Goal: Task Accomplishment & Management: Use online tool/utility

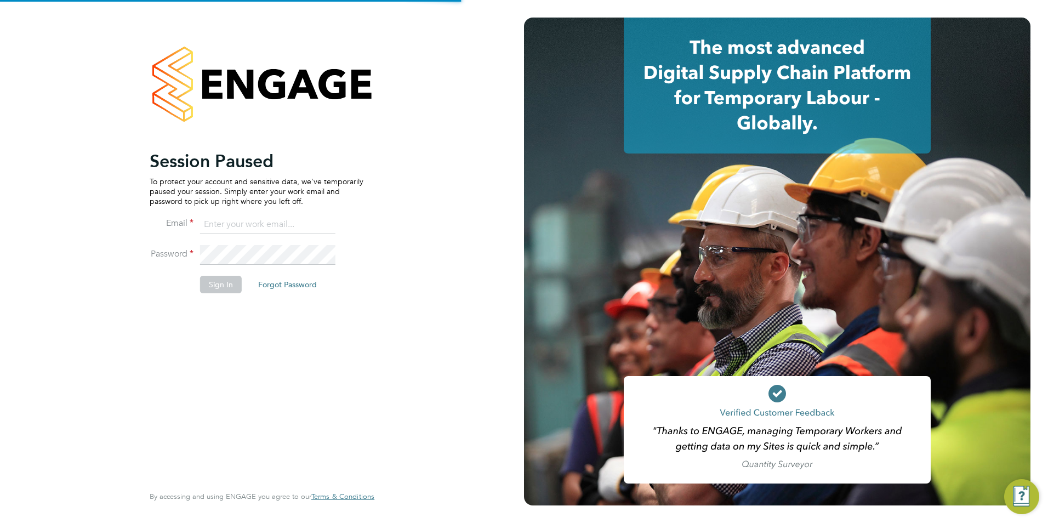
type input "[PERSON_NAME][EMAIL_ADDRESS][PERSON_NAME][DOMAIN_NAME]"
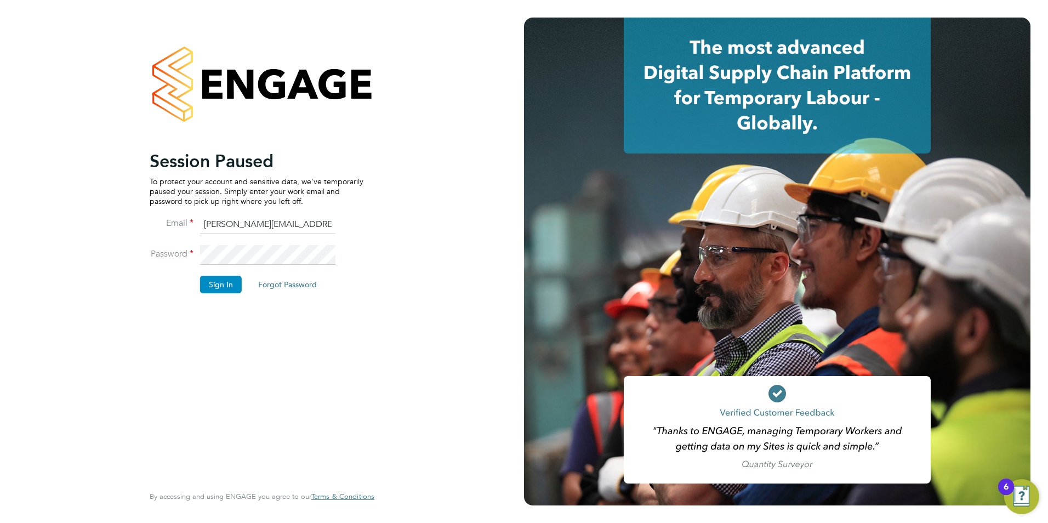
click at [223, 282] on button "Sign In" at bounding box center [221, 285] width 42 height 18
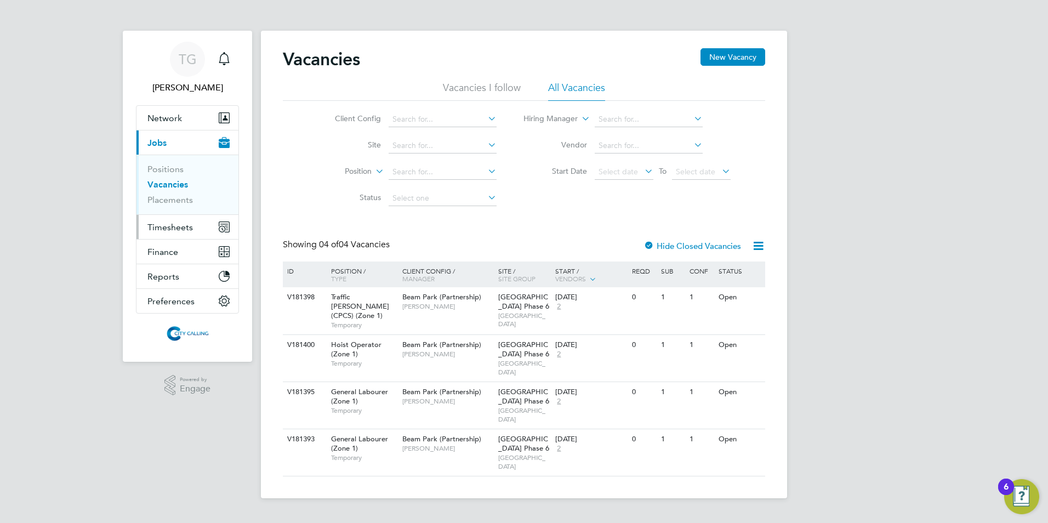
click at [159, 225] on span "Timesheets" at bounding box center [169, 227] width 45 height 10
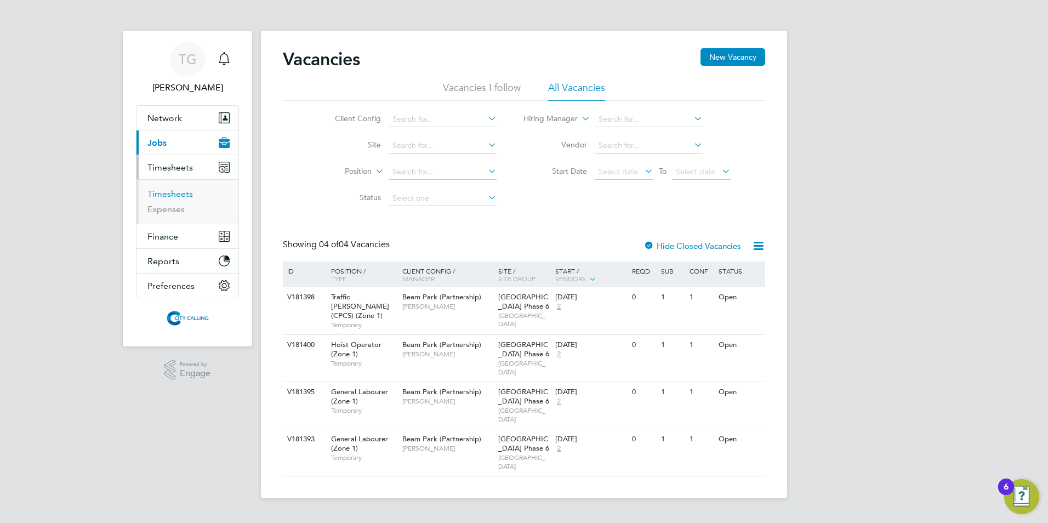
drag, startPoint x: 167, startPoint y: 195, endPoint x: 208, endPoint y: 207, distance: 43.2
click at [167, 195] on link "Timesheets" at bounding box center [169, 194] width 45 height 10
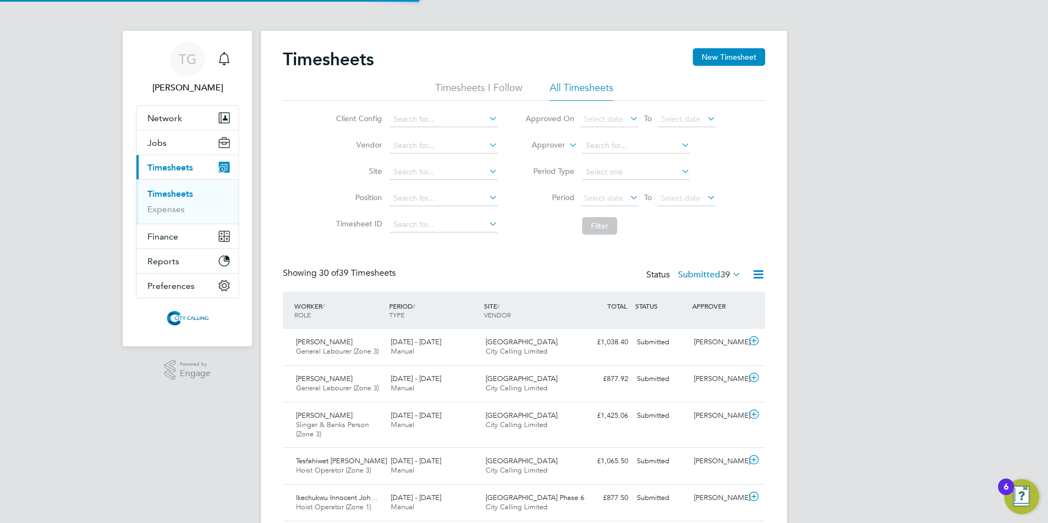
click at [607, 195] on span "Select date" at bounding box center [603, 198] width 39 height 10
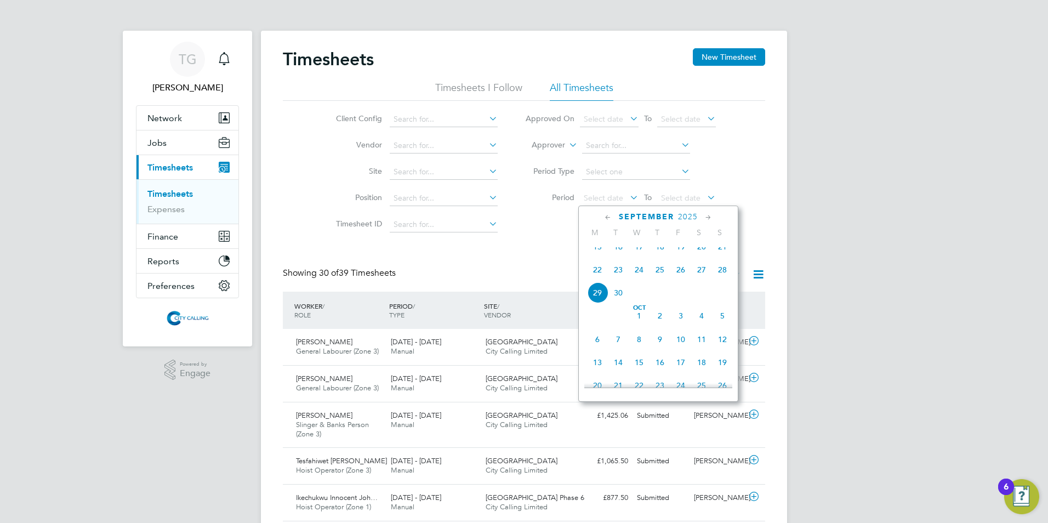
click at [591, 255] on span "15" at bounding box center [597, 246] width 21 height 21
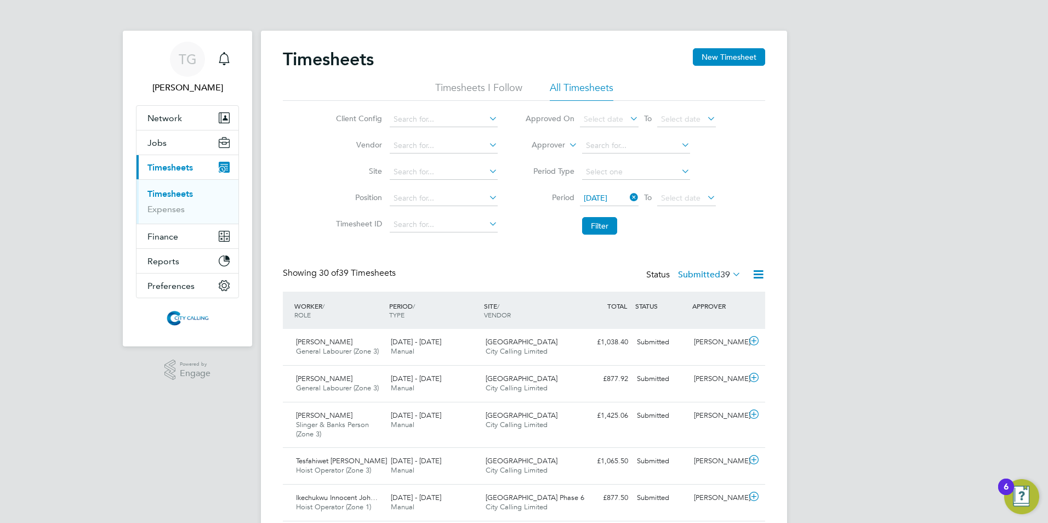
click at [678, 200] on span "Select date" at bounding box center [680, 198] width 39 height 10
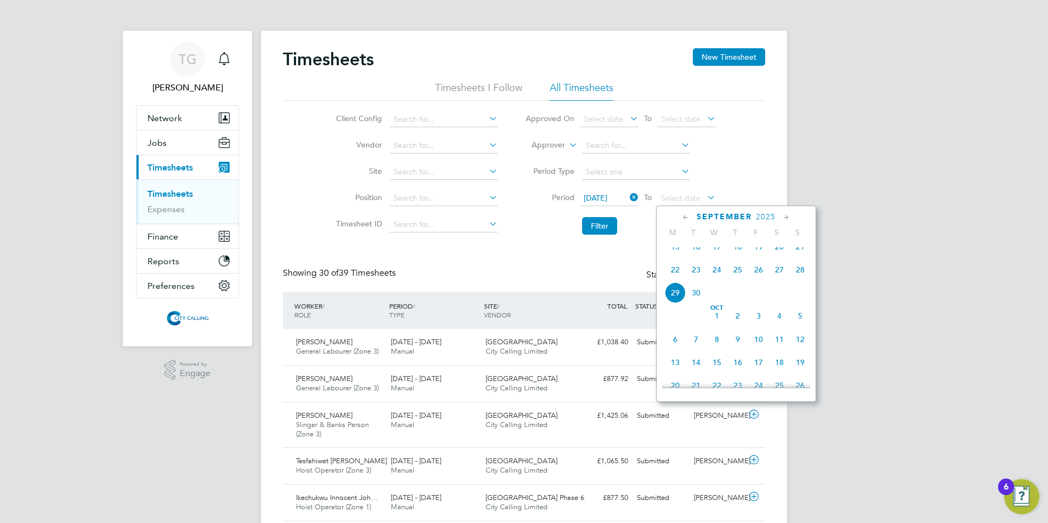
drag, startPoint x: 799, startPoint y: 255, endPoint x: 716, endPoint y: 257, distance: 83.3
click at [798, 255] on span "21" at bounding box center [800, 246] width 21 height 21
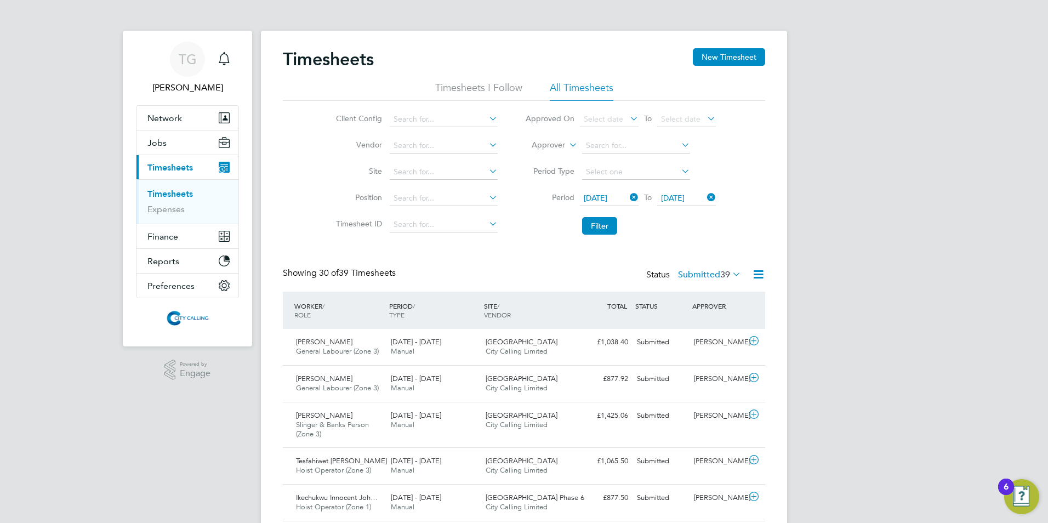
click at [605, 228] on button "Filter" at bounding box center [599, 226] width 35 height 18
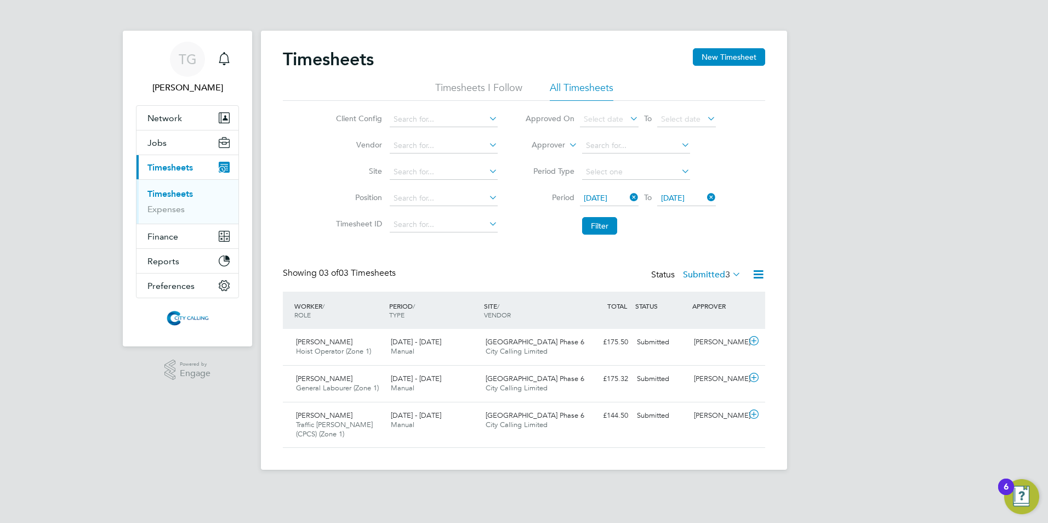
click at [693, 272] on label "Submitted 3" at bounding box center [712, 274] width 58 height 11
click at [577, 262] on div "Timesheets New Timesheet Timesheets I Follow All Timesheets Client Config Vendo…" at bounding box center [524, 248] width 482 height 400
